Goal: Navigation & Orientation: Find specific page/section

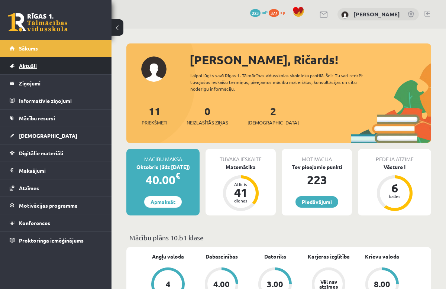
click at [37, 67] on span "Aktuāli" at bounding box center [28, 65] width 18 height 7
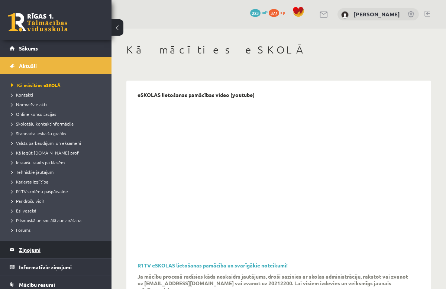
click at [38, 247] on legend "Ziņojumi 0" at bounding box center [60, 249] width 83 height 17
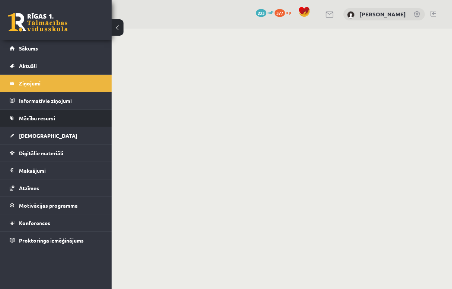
click at [32, 112] on link "Mācību resursi" at bounding box center [56, 118] width 93 height 17
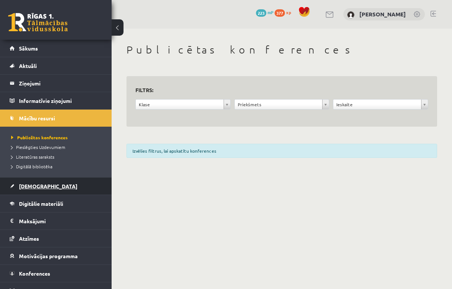
click at [32, 181] on link "[DEMOGRAPHIC_DATA]" at bounding box center [56, 186] width 93 height 17
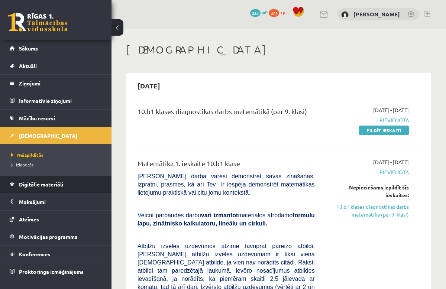
click at [52, 180] on link "Digitālie materiāli" at bounding box center [56, 184] width 93 height 17
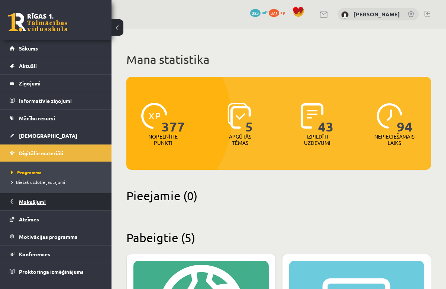
click at [41, 205] on legend "Maksājumi 0" at bounding box center [60, 201] width 83 height 17
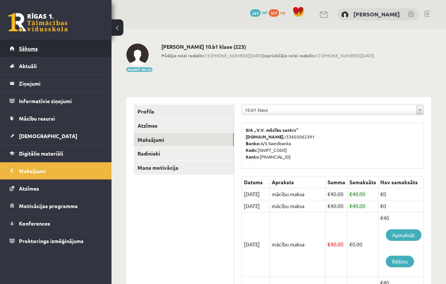
click at [55, 47] on link "Sākums" at bounding box center [56, 48] width 93 height 17
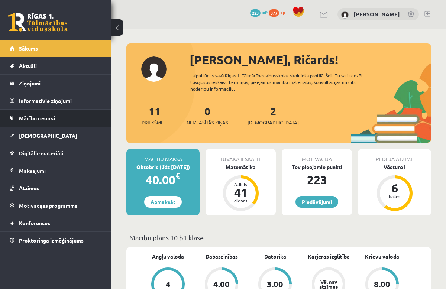
click at [30, 116] on span "Mācību resursi" at bounding box center [37, 118] width 36 height 7
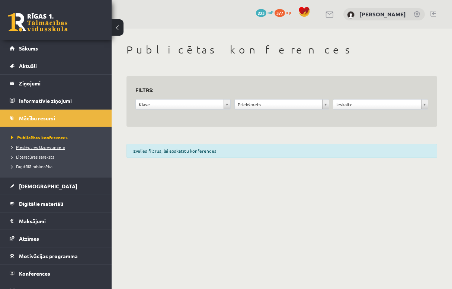
click at [36, 149] on link "Pieslēgties Uzdevumiem" at bounding box center [57, 147] width 93 height 7
